Goal: Book appointment/travel/reservation

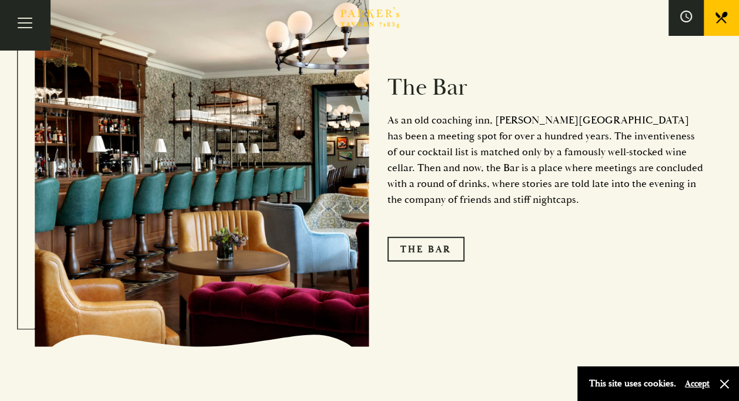
scroll to position [1099, 0]
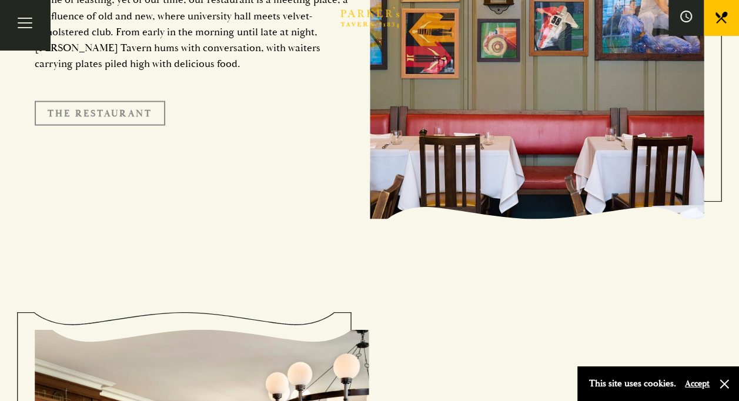
click at [126, 101] on link "The Restaurant" at bounding box center [100, 113] width 131 height 25
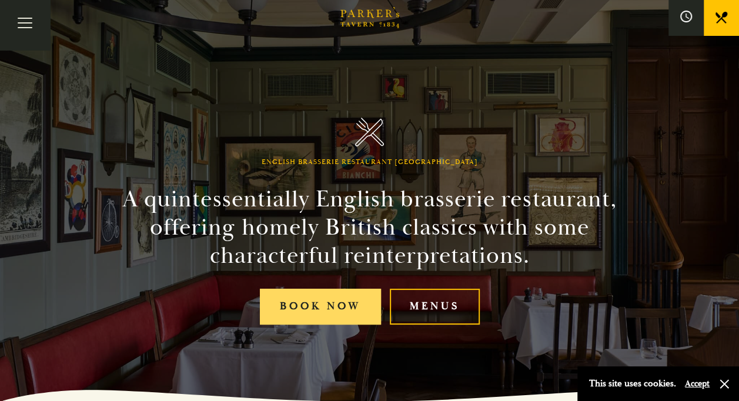
click at [292, 308] on link "Book Now" at bounding box center [320, 307] width 121 height 36
